Goal: Transaction & Acquisition: Obtain resource

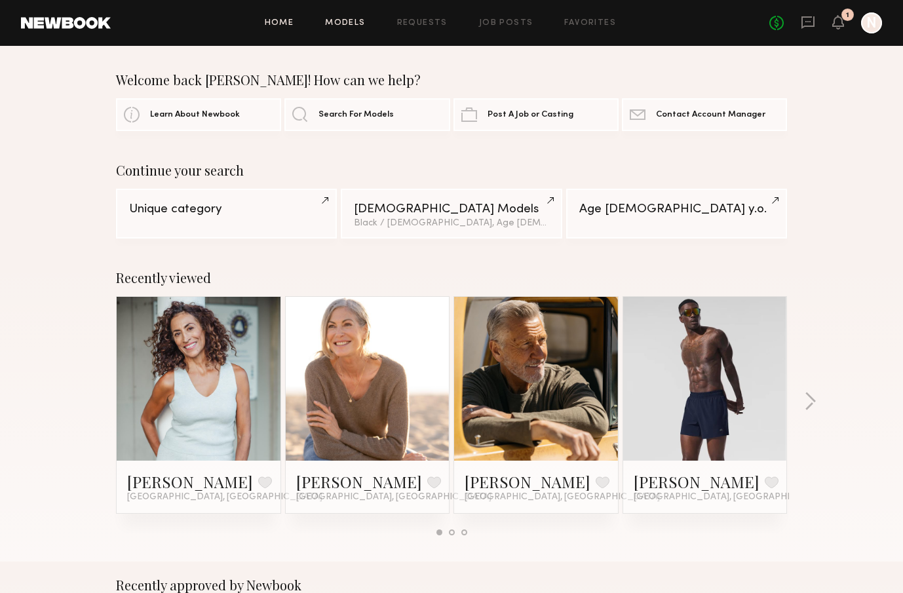
click at [357, 20] on link "Models" at bounding box center [345, 23] width 40 height 9
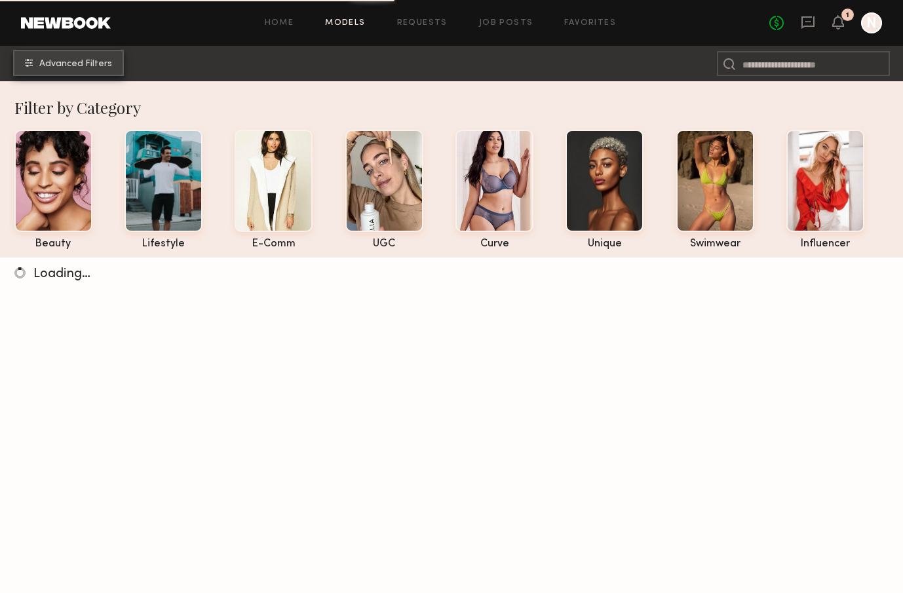
click at [102, 67] on span "Advanced Filters" at bounding box center [75, 64] width 73 height 9
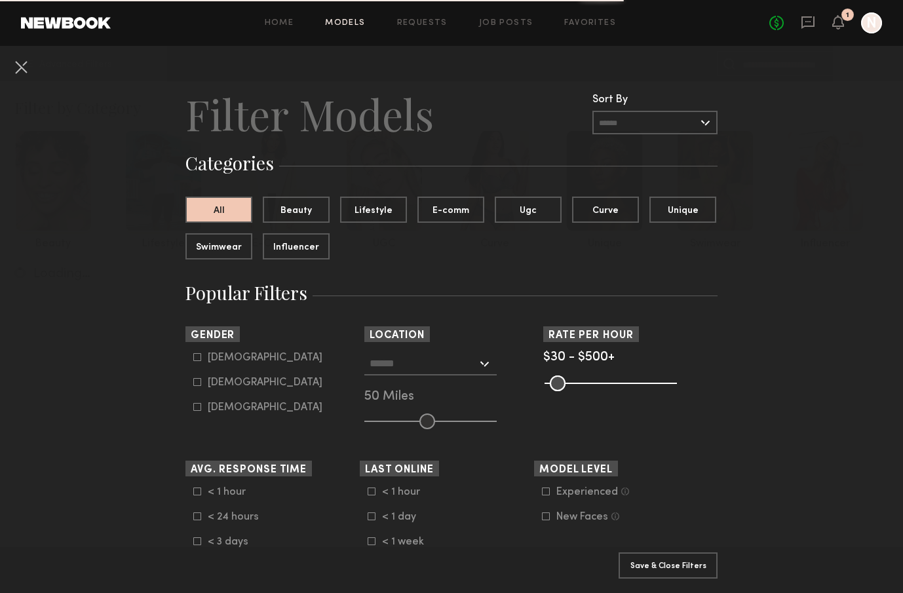
click at [197, 380] on icon at bounding box center [197, 382] width 8 height 8
type input "**"
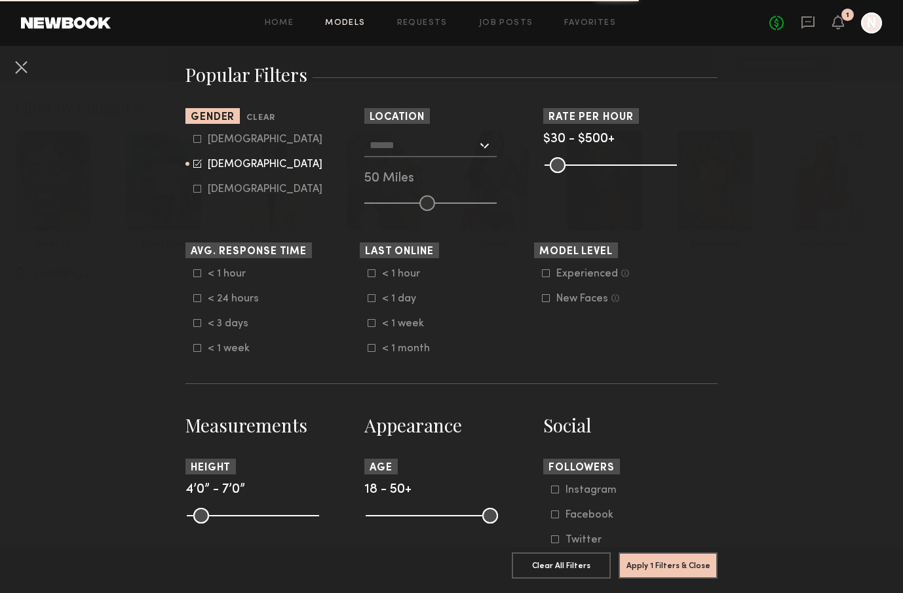
scroll to position [418, 0]
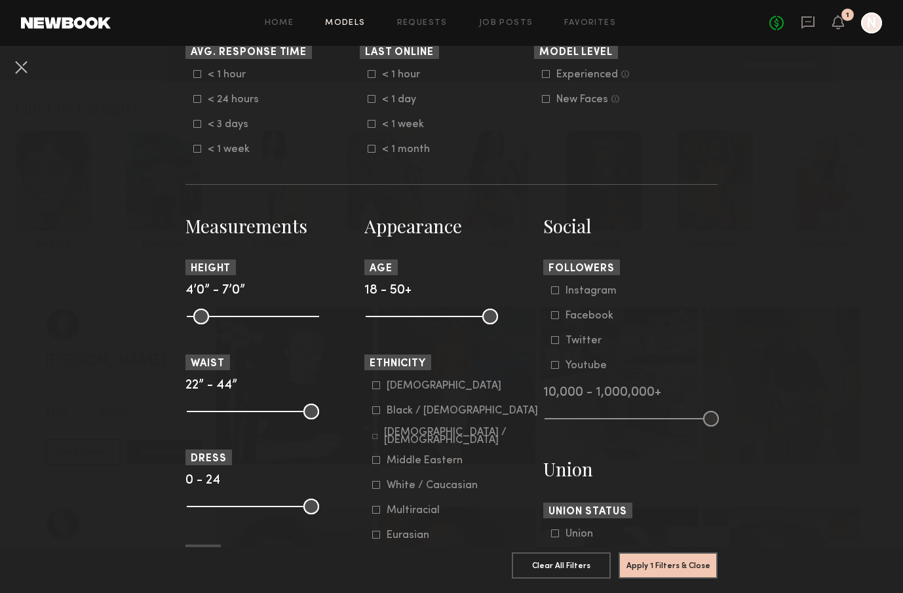
click at [373, 380] on nb-browse-filter "Ethnicity [DEMOGRAPHIC_DATA] / [DEMOGRAPHIC_DATA] [DEMOGRAPHIC_DATA] / [DEMOGRA…" at bounding box center [451, 461] width 174 height 212
click at [377, 387] on icon at bounding box center [376, 386] width 8 height 8
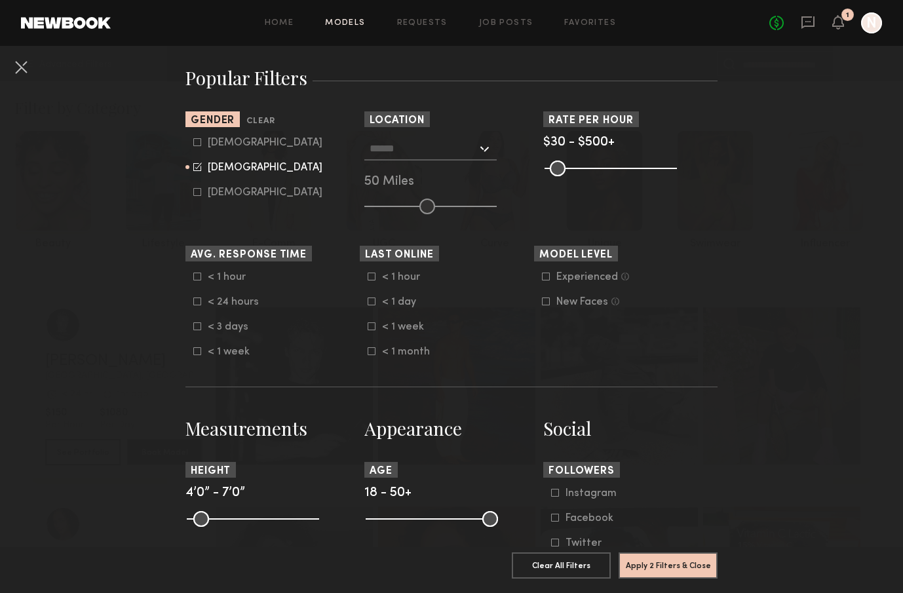
scroll to position [29, 0]
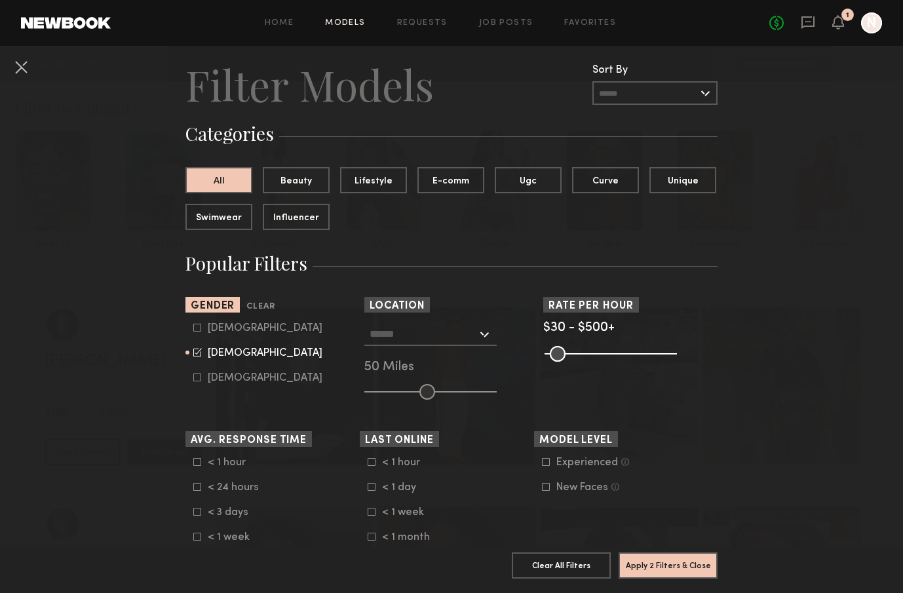
click at [444, 333] on input "text" at bounding box center [424, 334] width 108 height 22
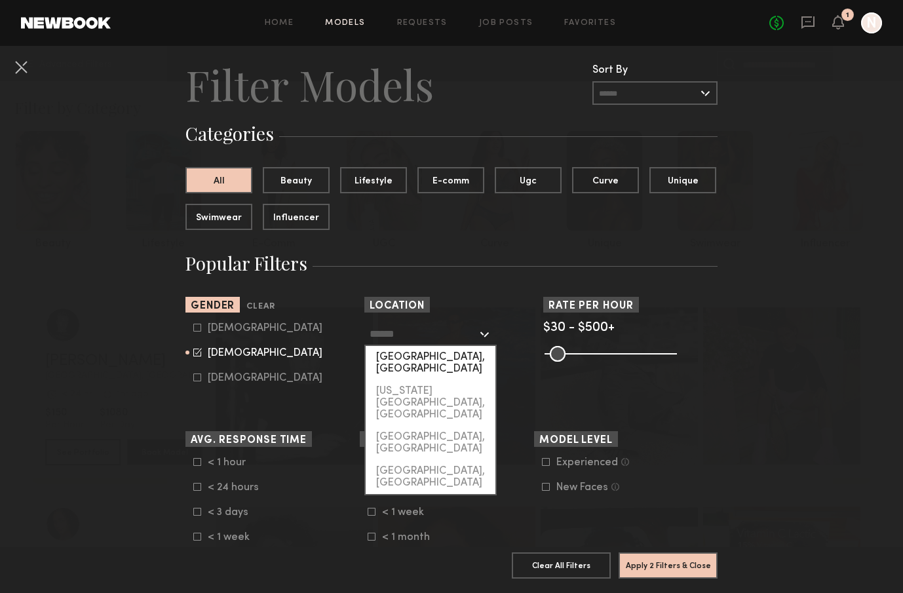
click at [442, 364] on div "[GEOGRAPHIC_DATA], [GEOGRAPHIC_DATA]" at bounding box center [431, 363] width 130 height 34
type input "**********"
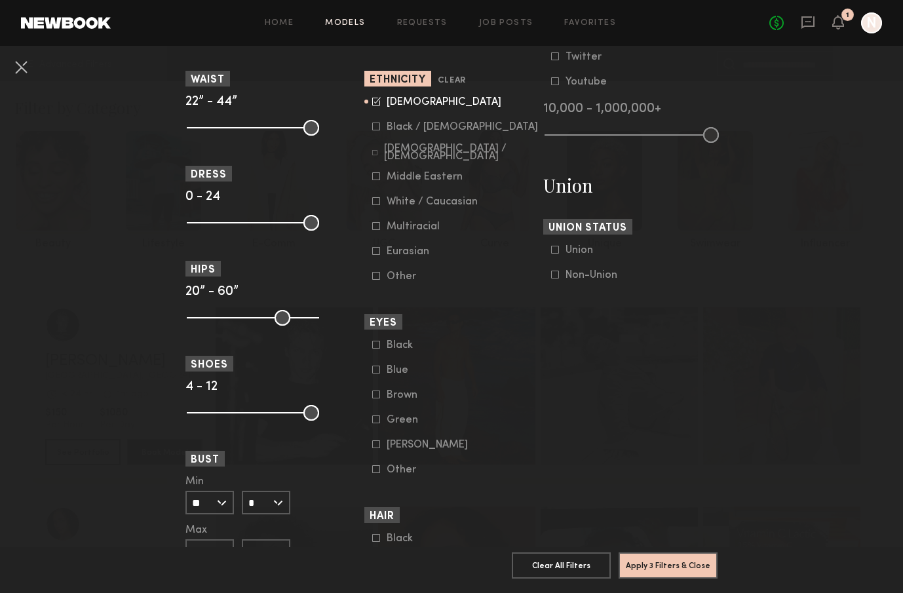
scroll to position [811, 0]
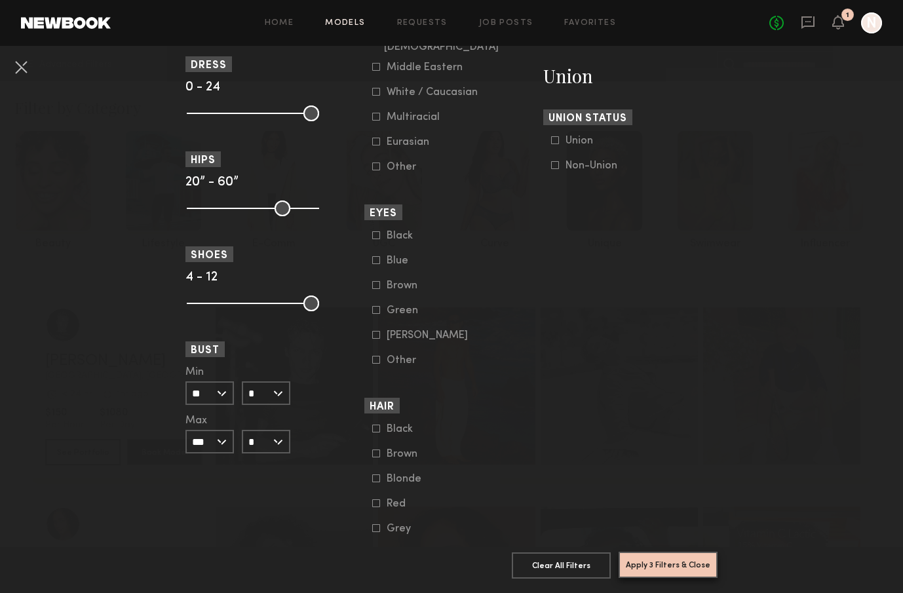
click at [703, 567] on button "Apply 3 Filters & Close" at bounding box center [668, 565] width 99 height 26
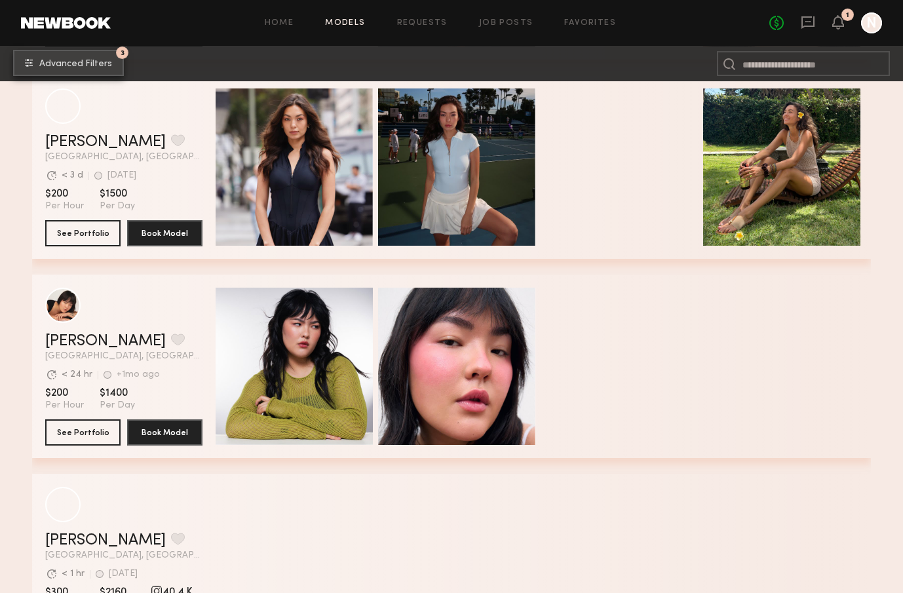
scroll to position [522, 0]
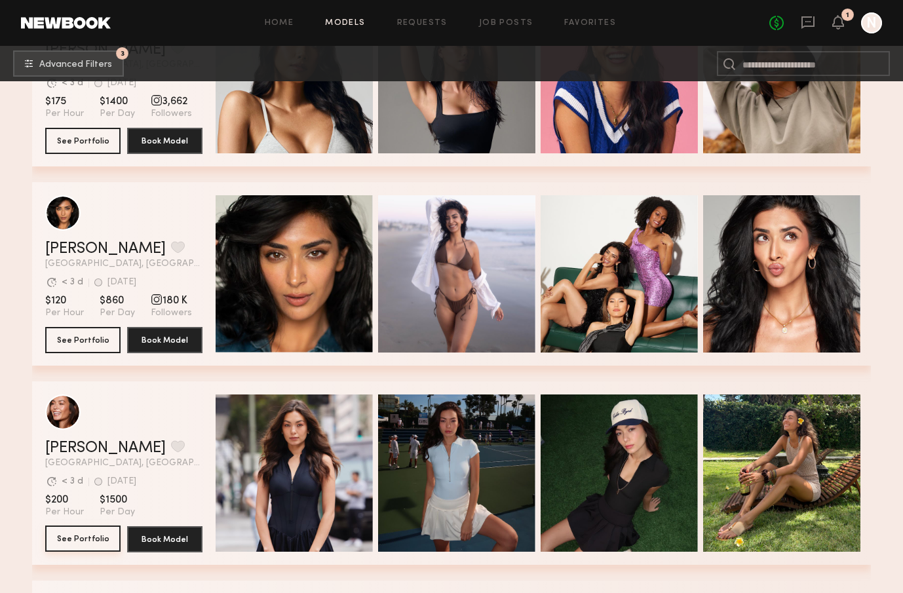
click at [87, 534] on button "See Portfolio" at bounding box center [82, 539] width 75 height 26
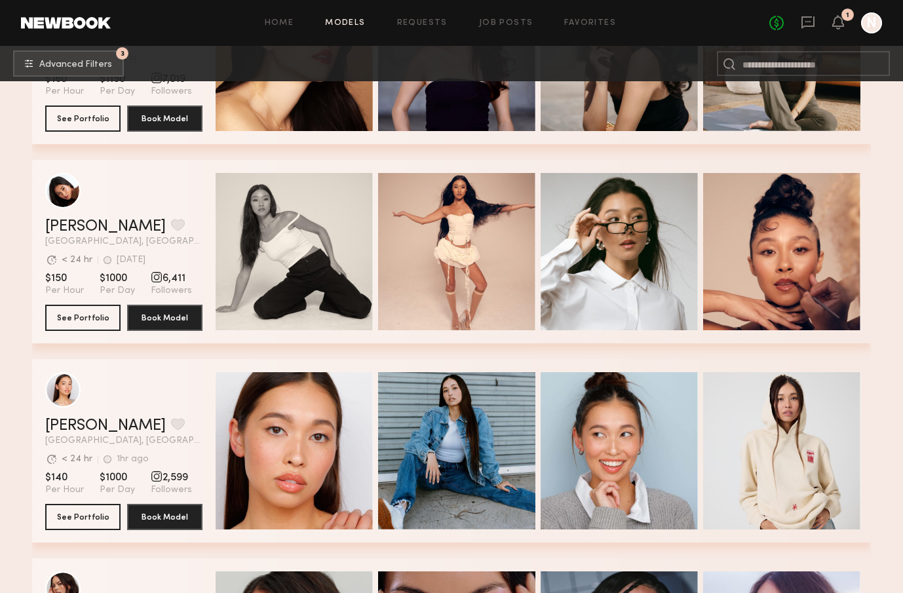
scroll to position [4778, 0]
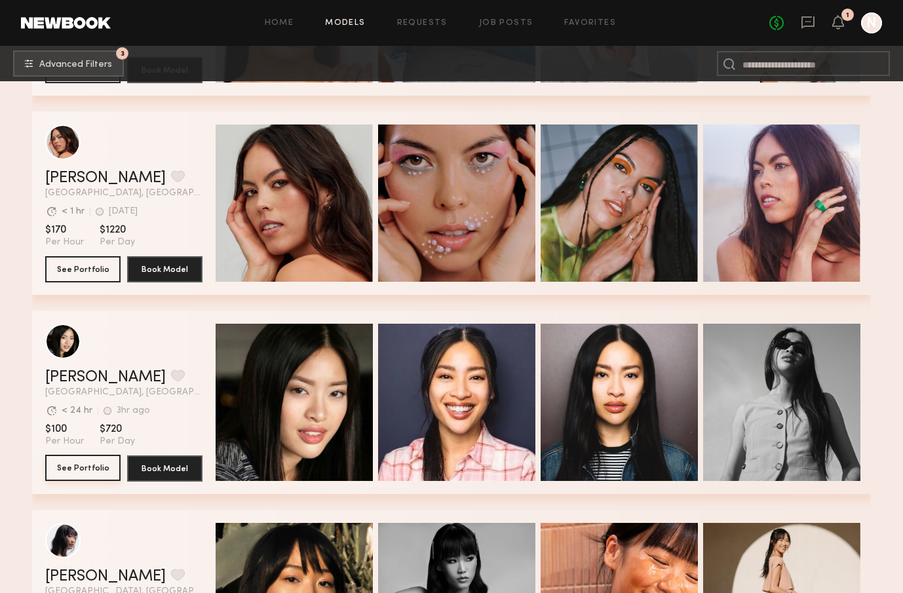
click at [73, 465] on button "See Portfolio" at bounding box center [82, 468] width 75 height 26
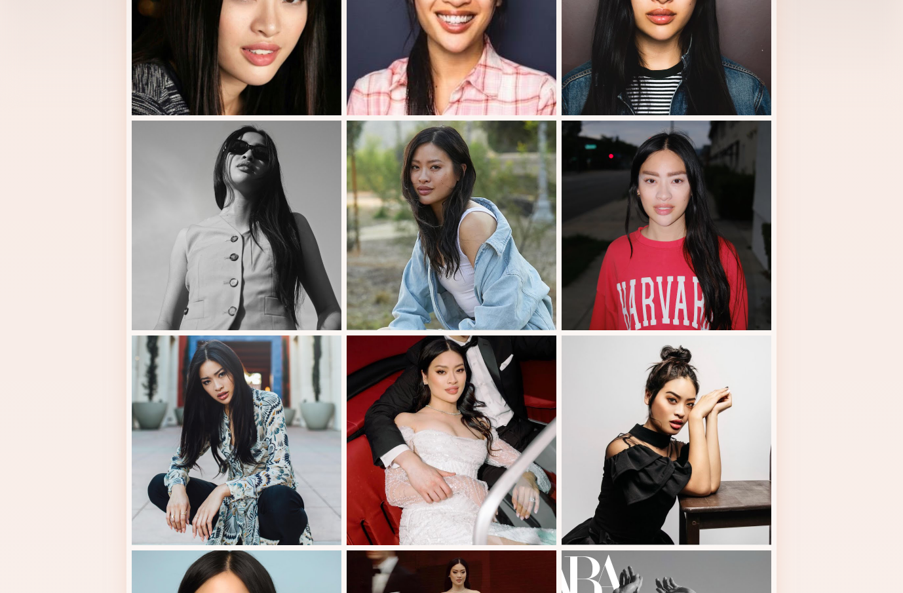
scroll to position [208, 0]
